Goal: Find specific page/section: Find specific page/section

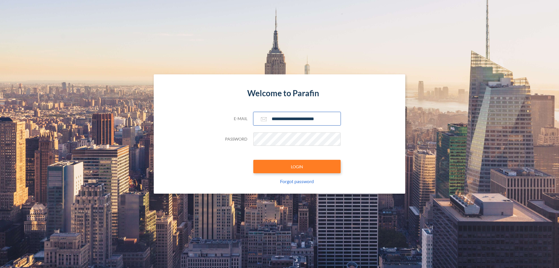
type input "**********"
click at [297, 166] on button "LOGIN" at bounding box center [296, 166] width 87 height 13
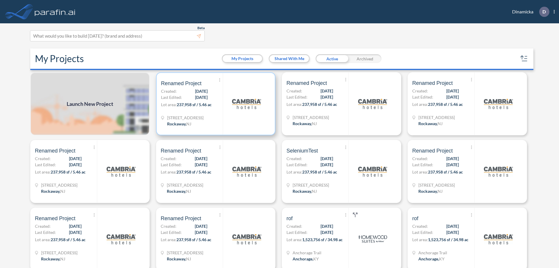
scroll to position [1, 0]
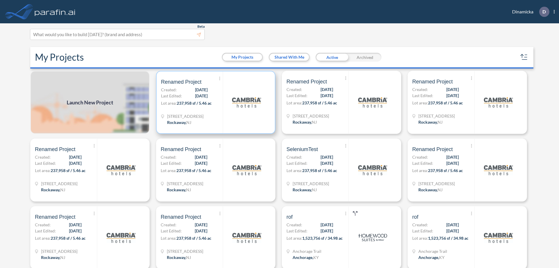
click at [215, 102] on p "Lot area: 237,958 sf / 5.46 ac" at bounding box center [192, 104] width 62 height 8
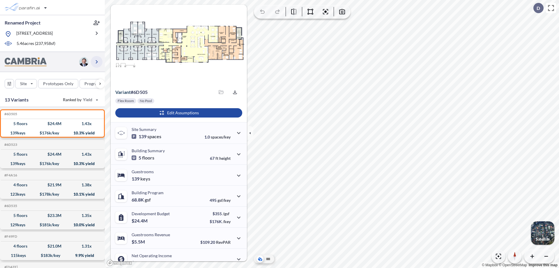
click at [97, 61] on icon "button" at bounding box center [96, 61] width 7 height 7
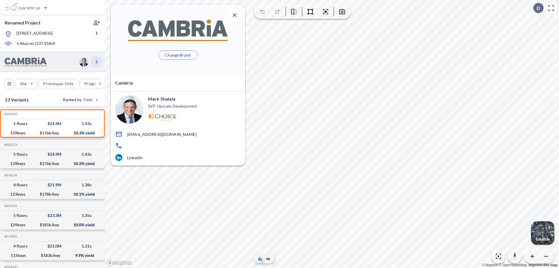
click at [97, 61] on icon "button" at bounding box center [96, 61] width 7 height 7
